Goal: Obtain resource: Download file/media

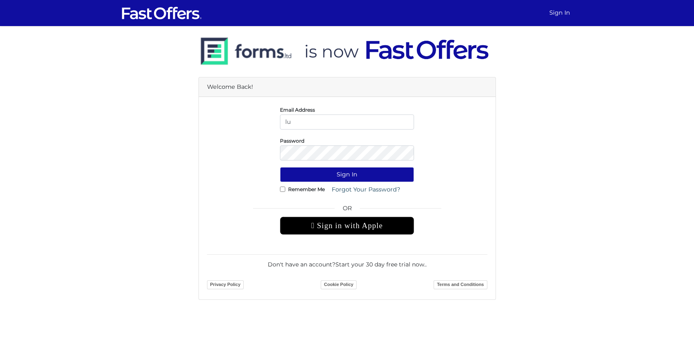
type input "lucie@thesoulasgroup.com"
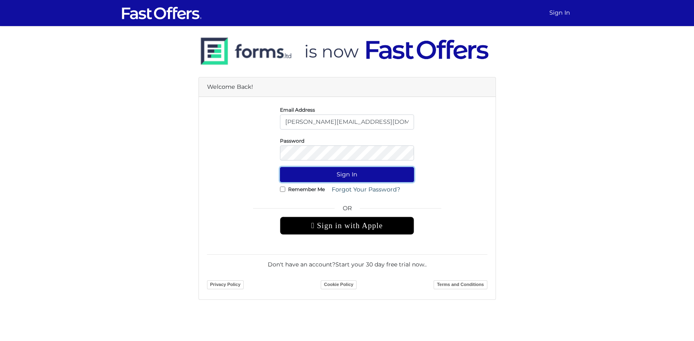
click at [319, 168] on button "Sign In" at bounding box center [347, 174] width 134 height 15
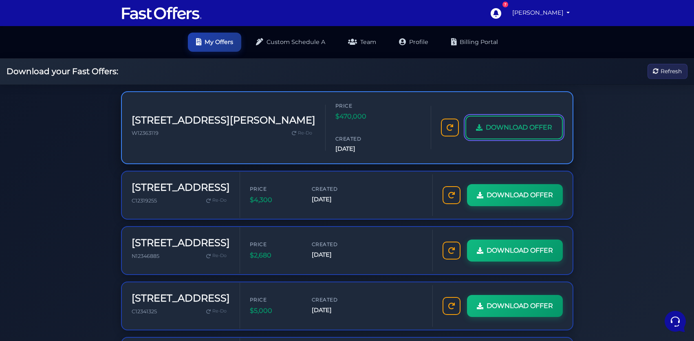
click at [511, 123] on link "DOWNLOAD OFFER" at bounding box center [513, 128] width 97 height 24
